Goal: Task Accomplishment & Management: Use online tool/utility

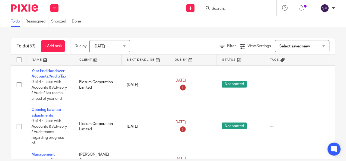
click at [227, 11] on form at bounding box center [240, 8] width 58 height 7
click at [229, 7] on input "Search" at bounding box center [235, 9] width 49 height 5
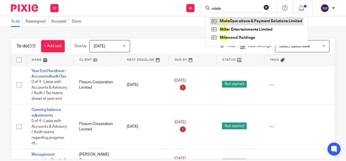
type input "miele"
click at [239, 21] on link at bounding box center [256, 21] width 93 height 8
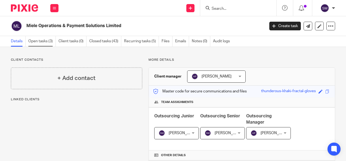
click at [42, 41] on link "Open tasks (3)" at bounding box center [41, 41] width 27 height 11
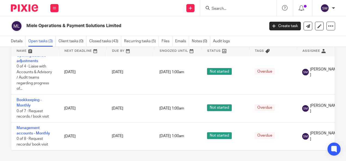
scroll to position [10, 69]
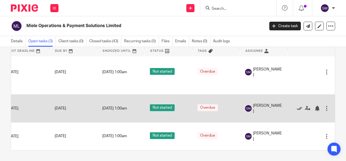
click at [296, 106] on icon at bounding box center [298, 108] width 5 height 5
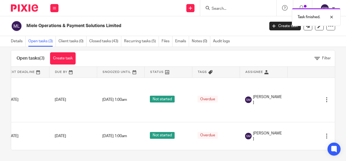
scroll to position [0, 0]
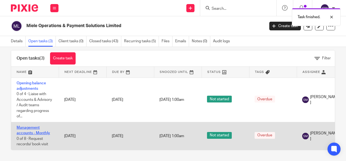
click at [31, 129] on link "Management accounts - Monthly" at bounding box center [33, 130] width 33 height 9
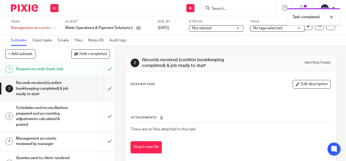
click at [104, 90] on input "submit" at bounding box center [57, 88] width 115 height 25
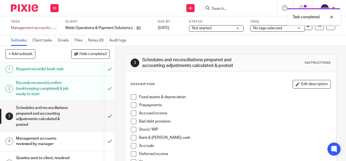
click at [103, 112] on input "submit" at bounding box center [57, 116] width 115 height 30
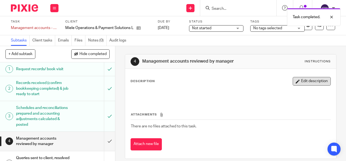
click at [301, 83] on button "Edit description" at bounding box center [311, 81] width 38 height 9
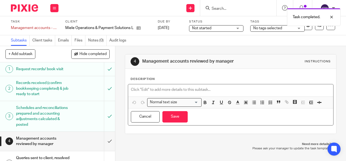
click at [160, 89] on p at bounding box center [230, 89] width 199 height 5
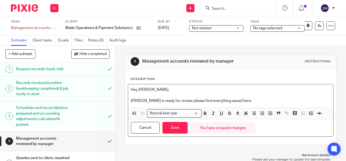
click at [250, 101] on p "[PERSON_NAME] is ready for review, please find everything saved here:" at bounding box center [230, 100] width 199 height 5
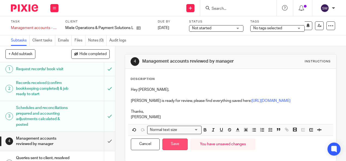
click at [174, 145] on button "Save" at bounding box center [174, 145] width 25 height 12
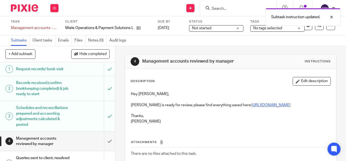
click at [259, 105] on link "[URL][DOMAIN_NAME]" at bounding box center [270, 106] width 39 height 4
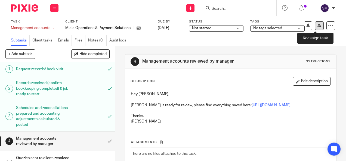
click at [317, 27] on icon at bounding box center [319, 26] width 4 height 4
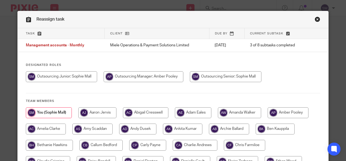
click at [161, 76] on input "radio" at bounding box center [144, 76] width 80 height 11
radio input "true"
click at [295, 79] on div at bounding box center [173, 79] width 294 height 16
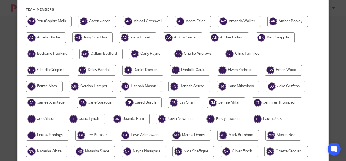
scroll to position [175, 0]
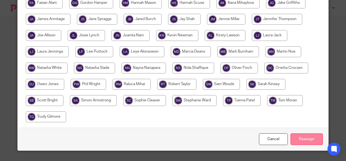
click at [298, 135] on input "Reassign" at bounding box center [306, 140] width 32 height 12
